Goal: Task Accomplishment & Management: Use online tool/utility

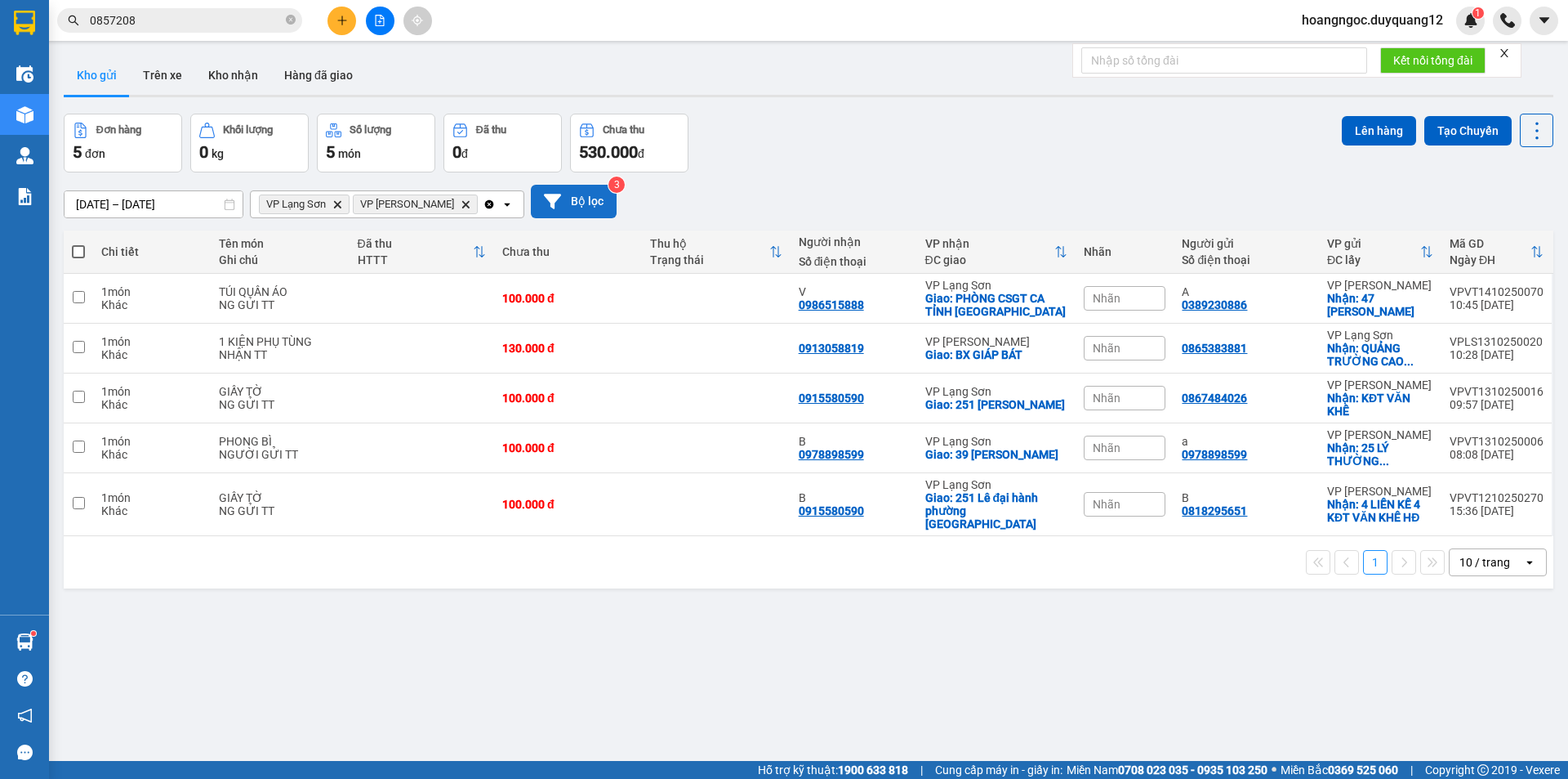
click at [562, 198] on button "Bộ lọc" at bounding box center [574, 201] width 86 height 33
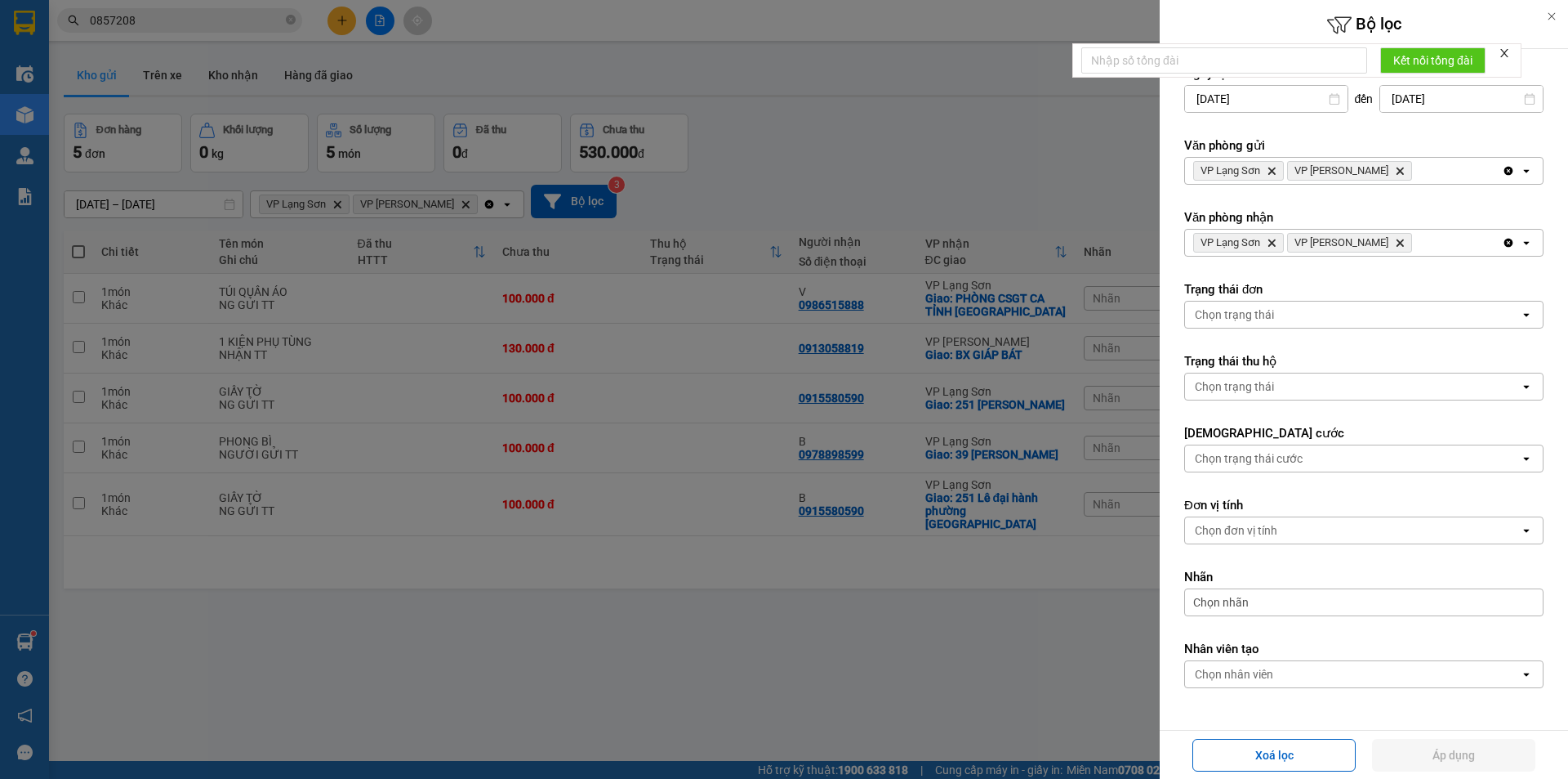
click at [1395, 172] on icon "Delete" at bounding box center [1400, 171] width 10 height 10
click at [1362, 244] on span "VP [PERSON_NAME]" at bounding box center [1349, 243] width 125 height 20
click at [1397, 240] on icon "VP Minh Khai, close by backspace" at bounding box center [1400, 243] width 7 height 7
click at [1470, 755] on button "Áp dụng" at bounding box center [1454, 755] width 163 height 32
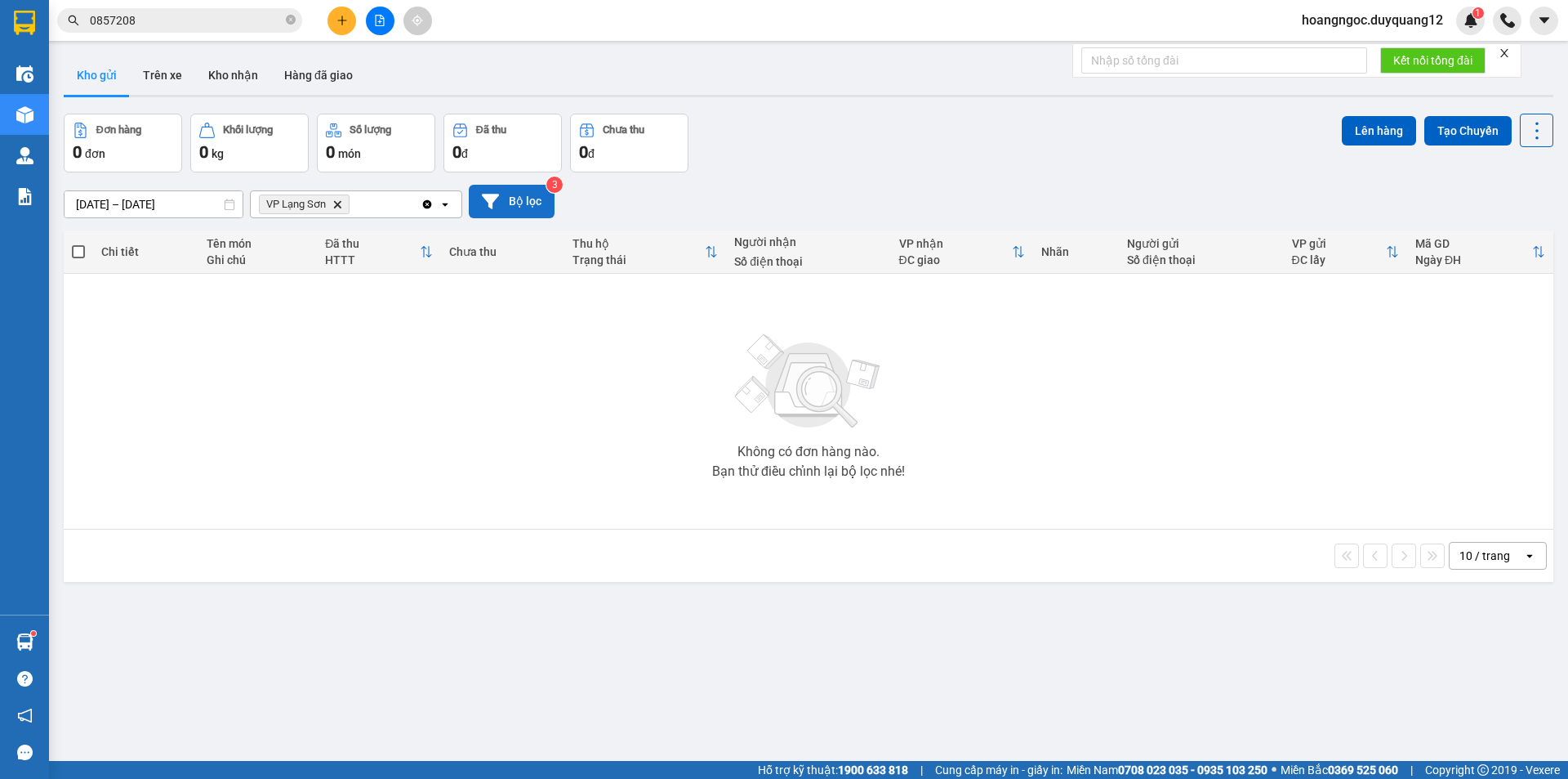
click at [509, 200] on button "Bộ lọc" at bounding box center [512, 201] width 86 height 33
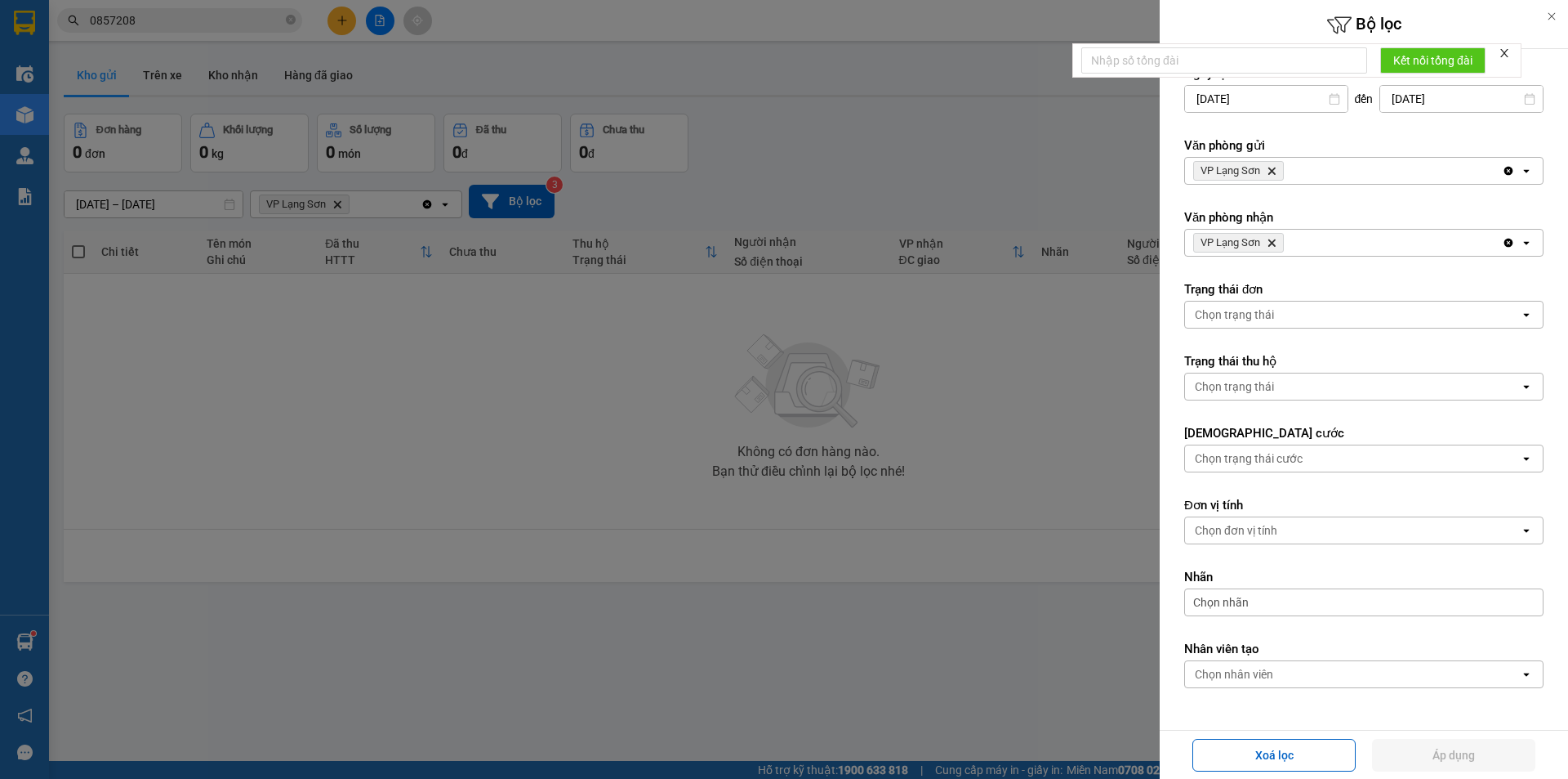
click at [951, 190] on div at bounding box center [784, 390] width 1568 height 779
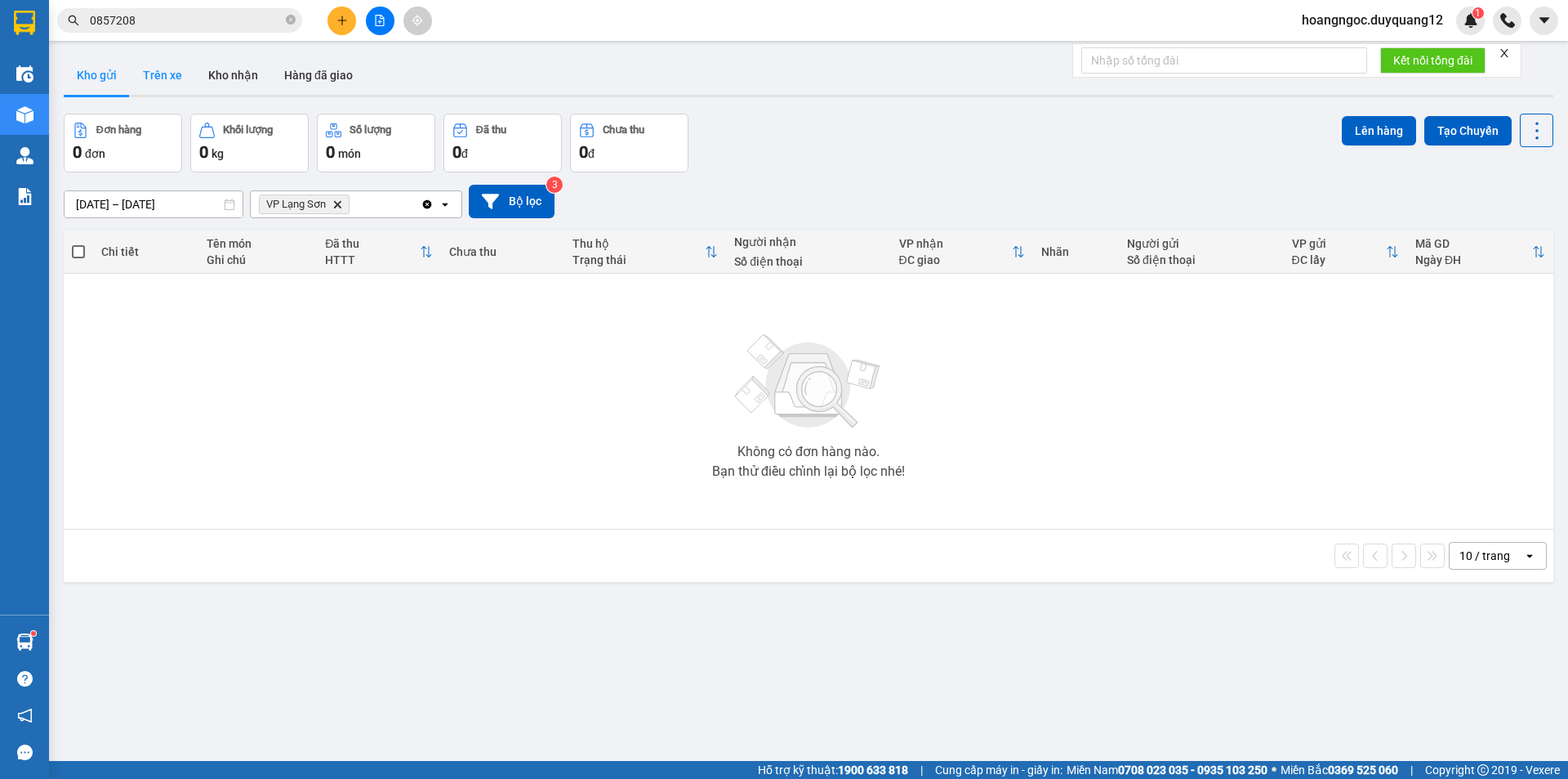
click at [142, 71] on button "Trên xe" at bounding box center [162, 75] width 65 height 39
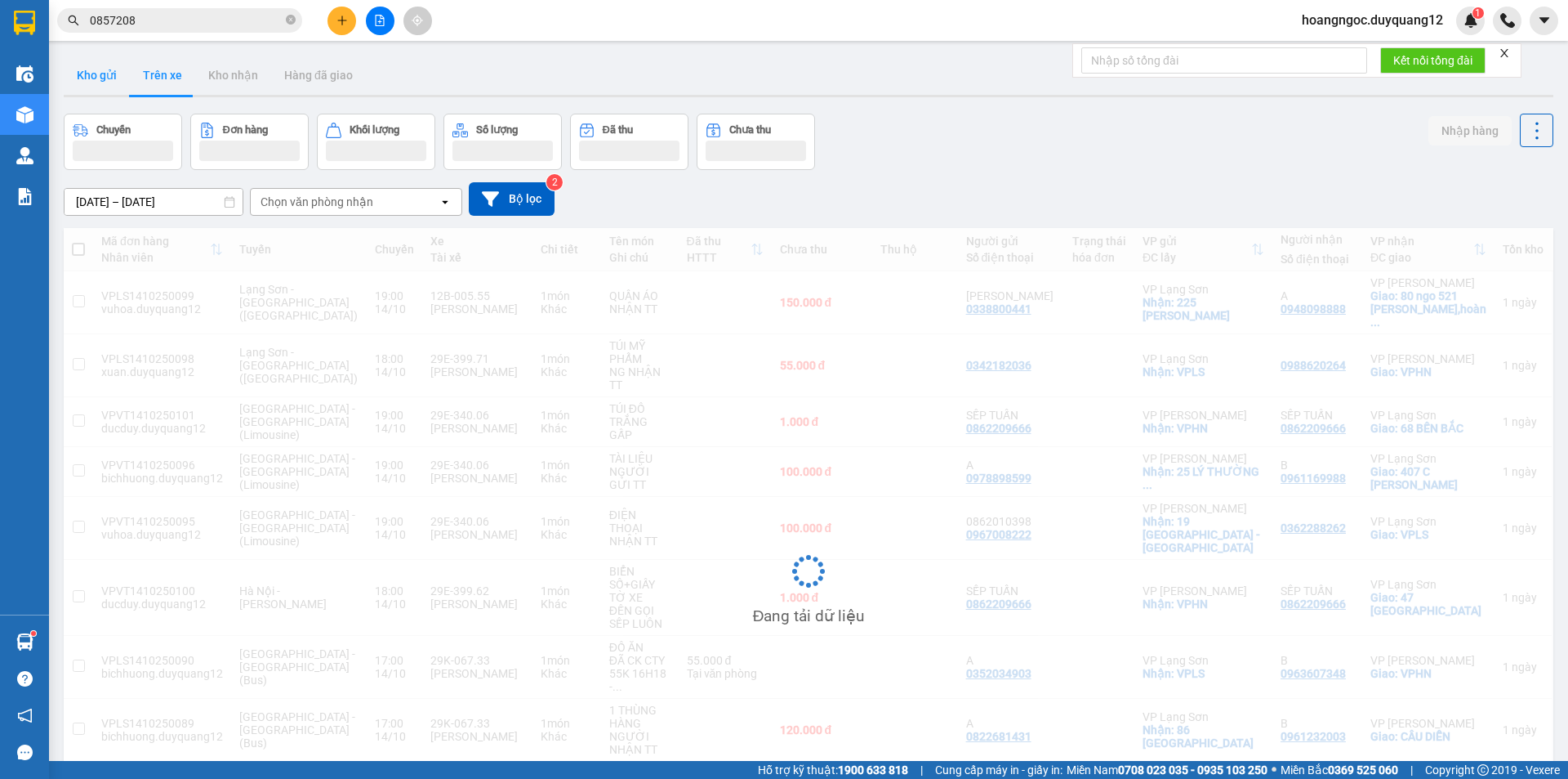
click at [98, 80] on button "Kho gửi" at bounding box center [97, 75] width 66 height 39
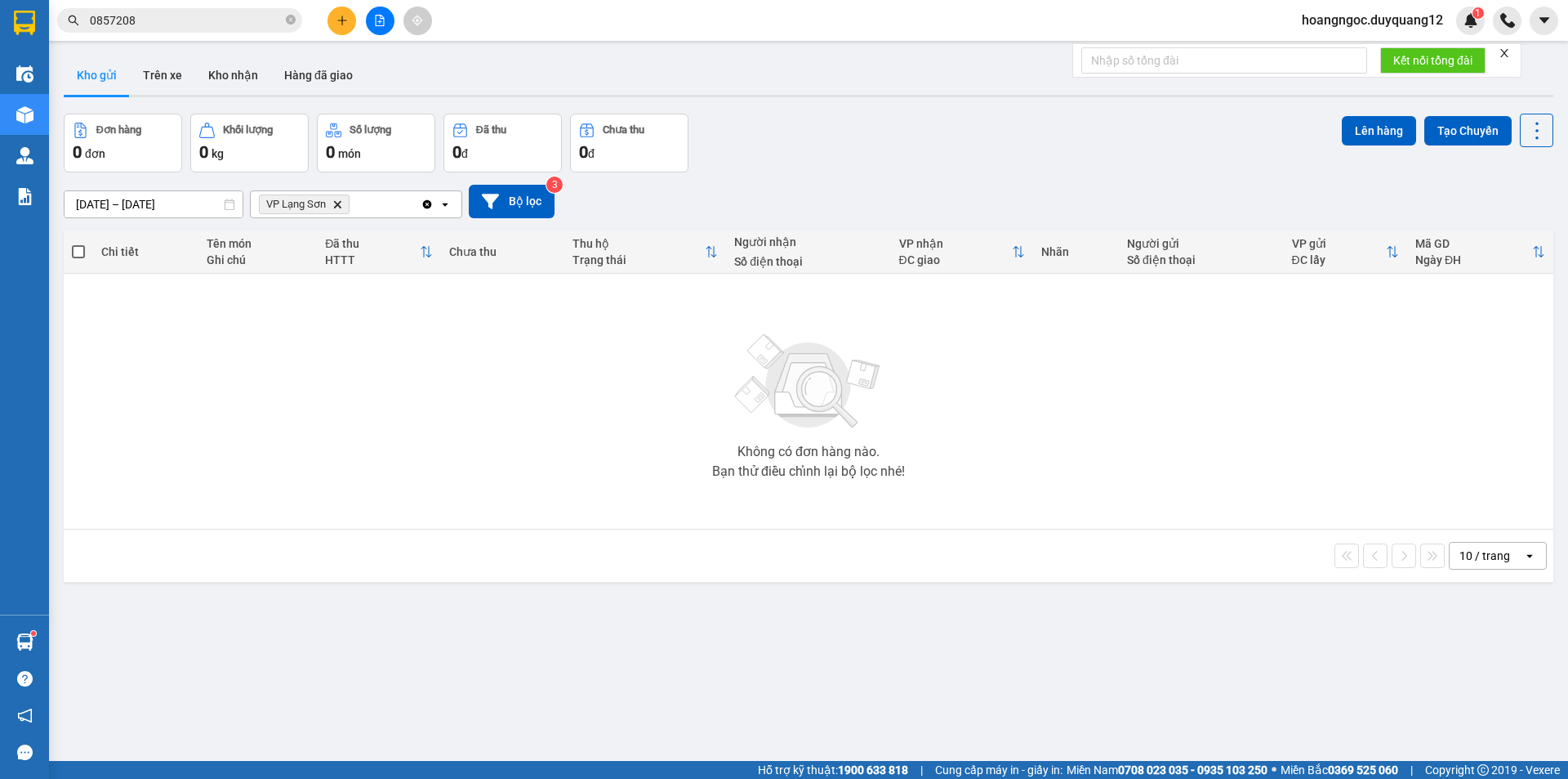
click at [427, 204] on icon "Clear all" at bounding box center [427, 205] width 13 height 13
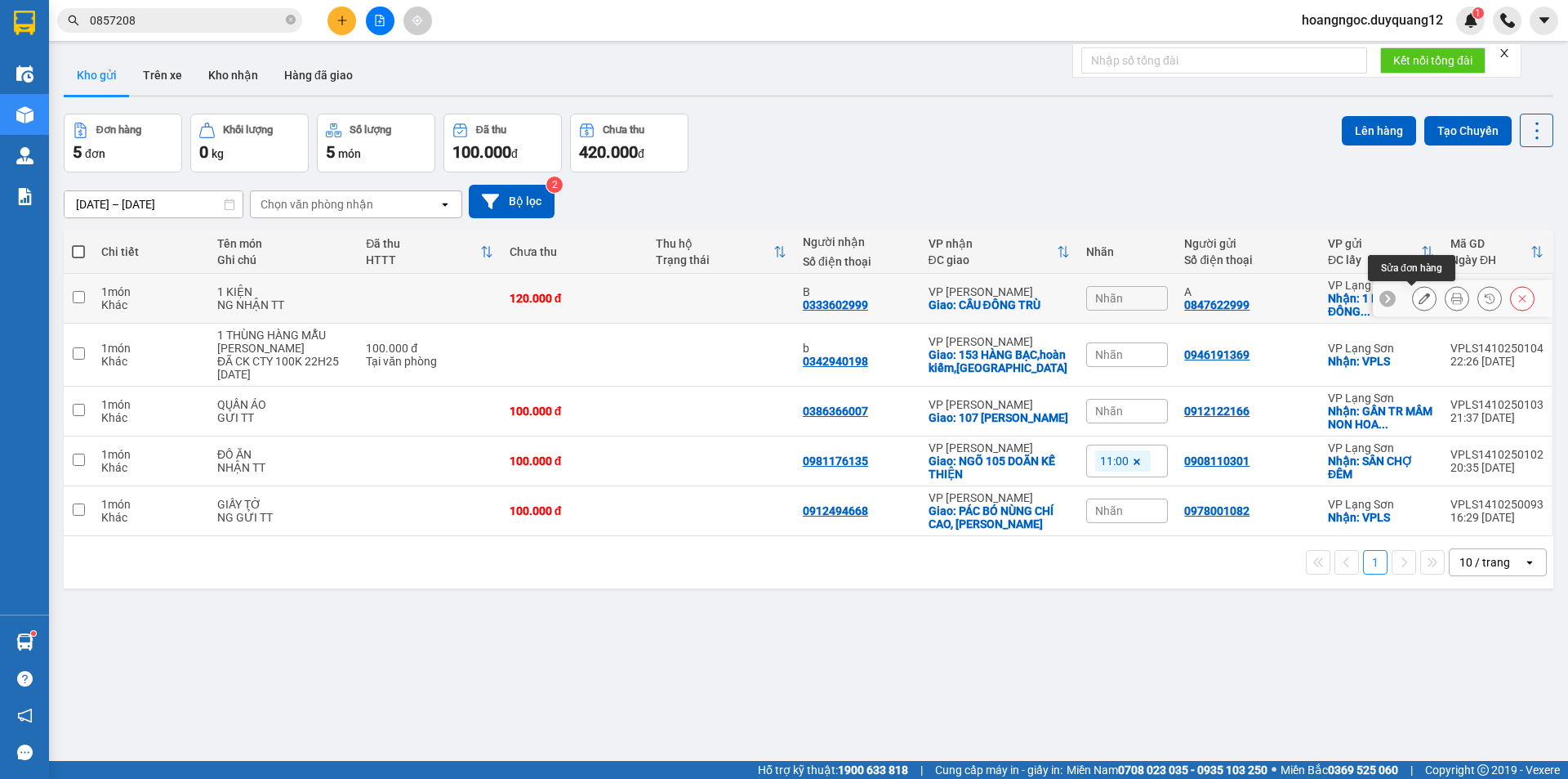
click at [1419, 303] on icon at bounding box center [1425, 298] width 12 height 12
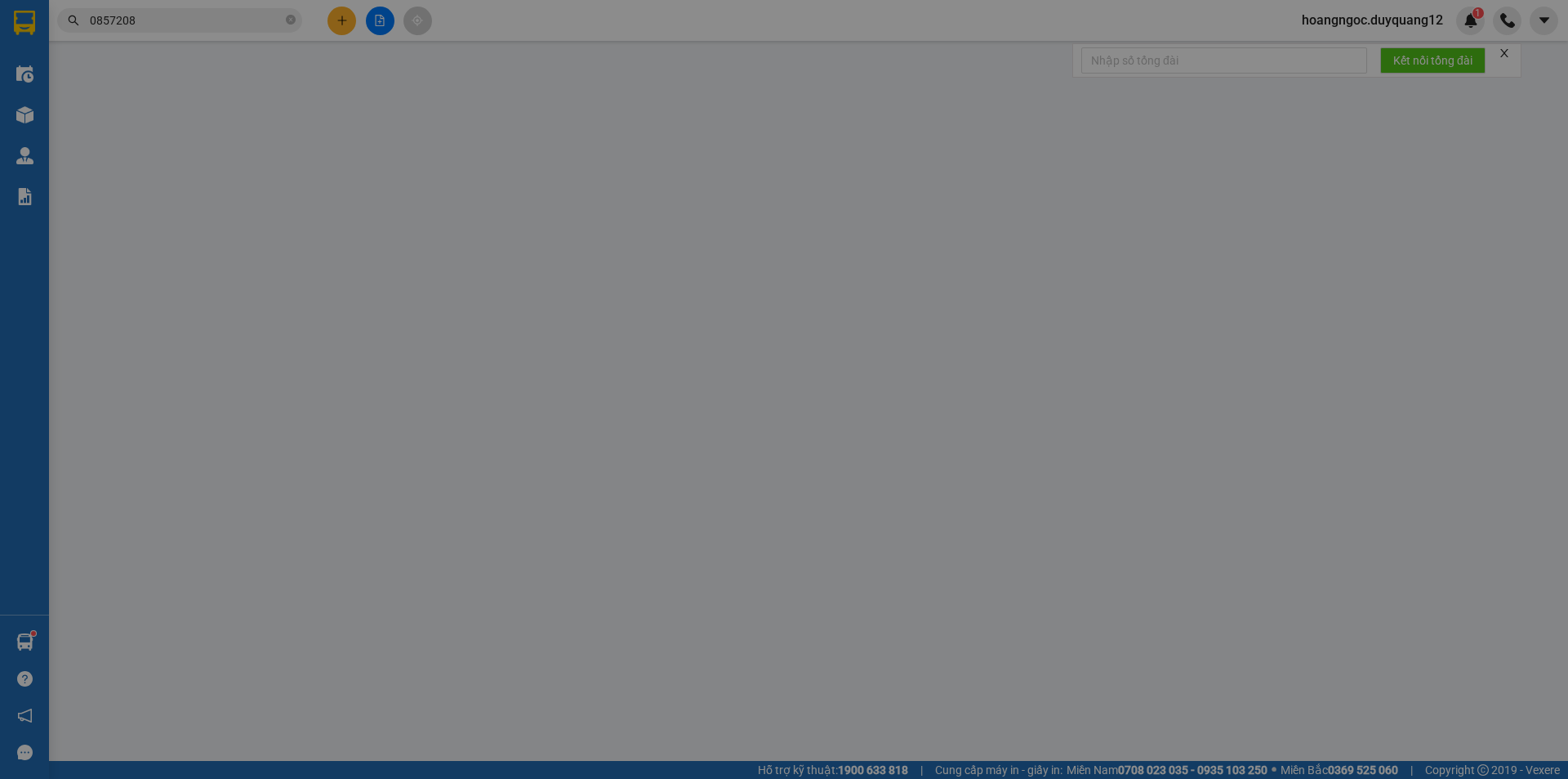
type input "0847622999"
type input "A"
checkbox input "true"
type input "1 NAM QUAN ĐỒNG ĐĂNG"
type input "0333602999"
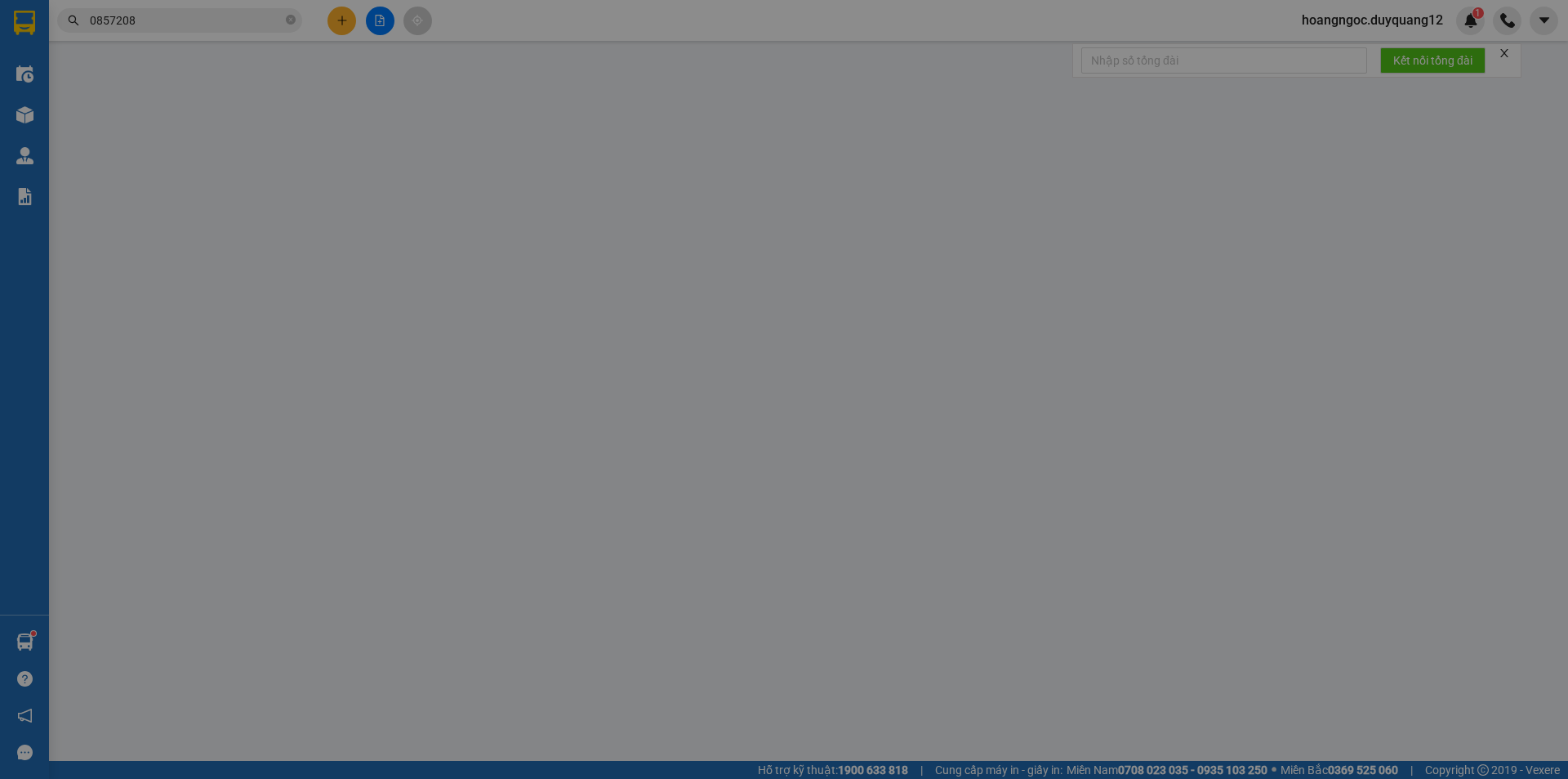
type input "B"
checkbox input "true"
type input "CẦU ĐÔNG TRÙ"
type input "120.000"
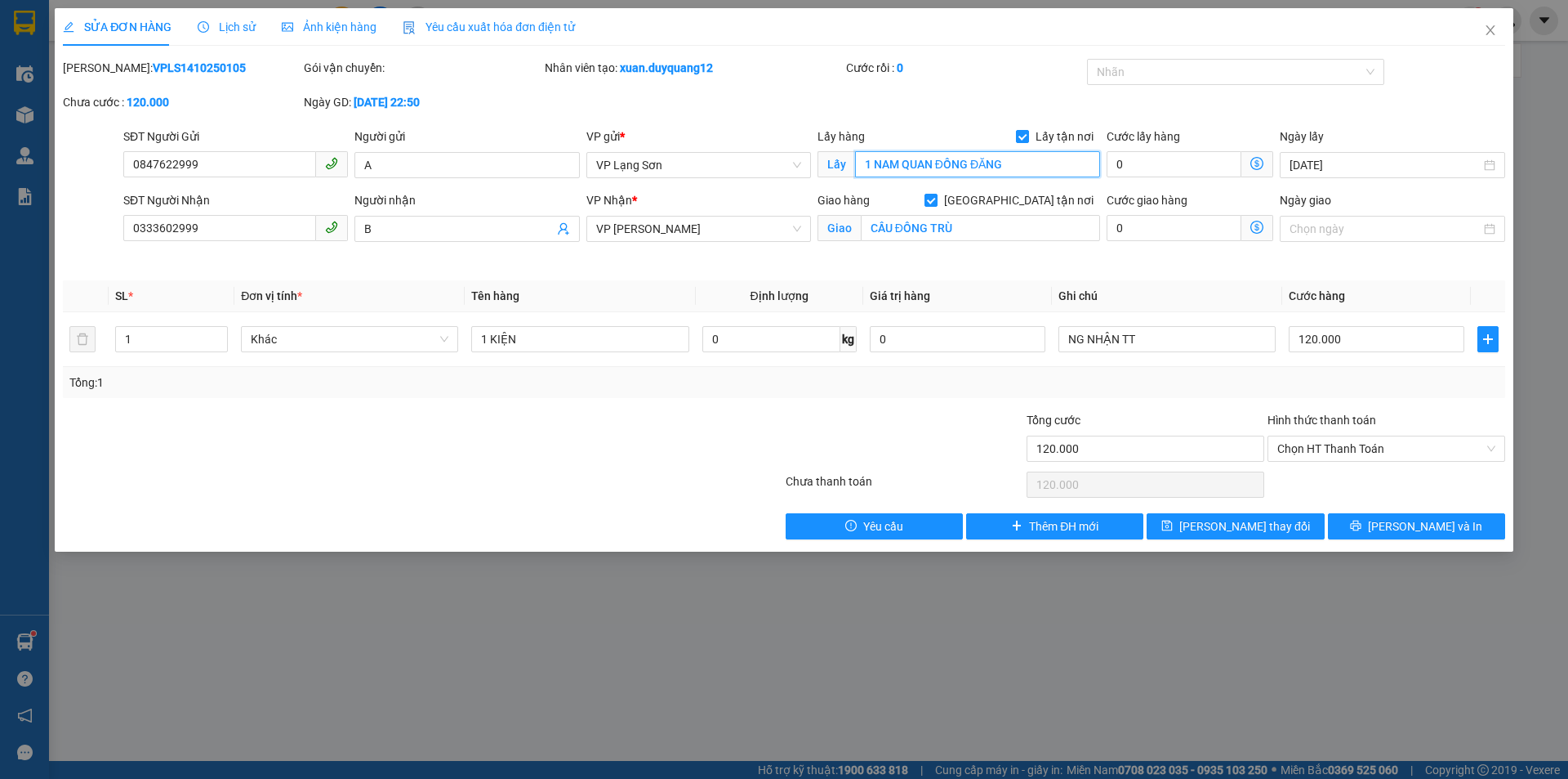
click at [1036, 155] on input "1 NAM QUAN ĐỒNG ĐĂNG" at bounding box center [978, 164] width 245 height 27
click at [239, 152] on input "0847622999" at bounding box center [220, 164] width 193 height 27
click at [234, 162] on input "0847622999" at bounding box center [220, 164] width 193 height 27
